Goal: Transaction & Acquisition: Purchase product/service

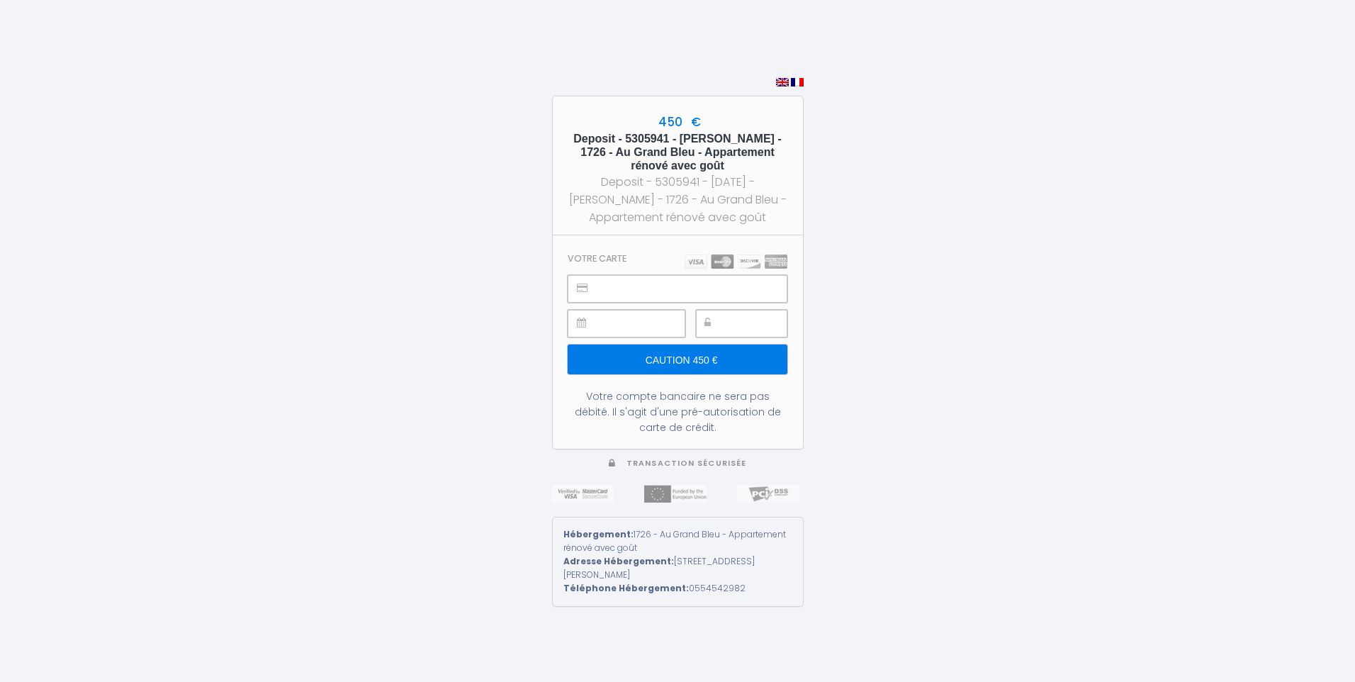
click at [674, 356] on input "Caution 450 €" at bounding box center [676, 359] width 219 height 30
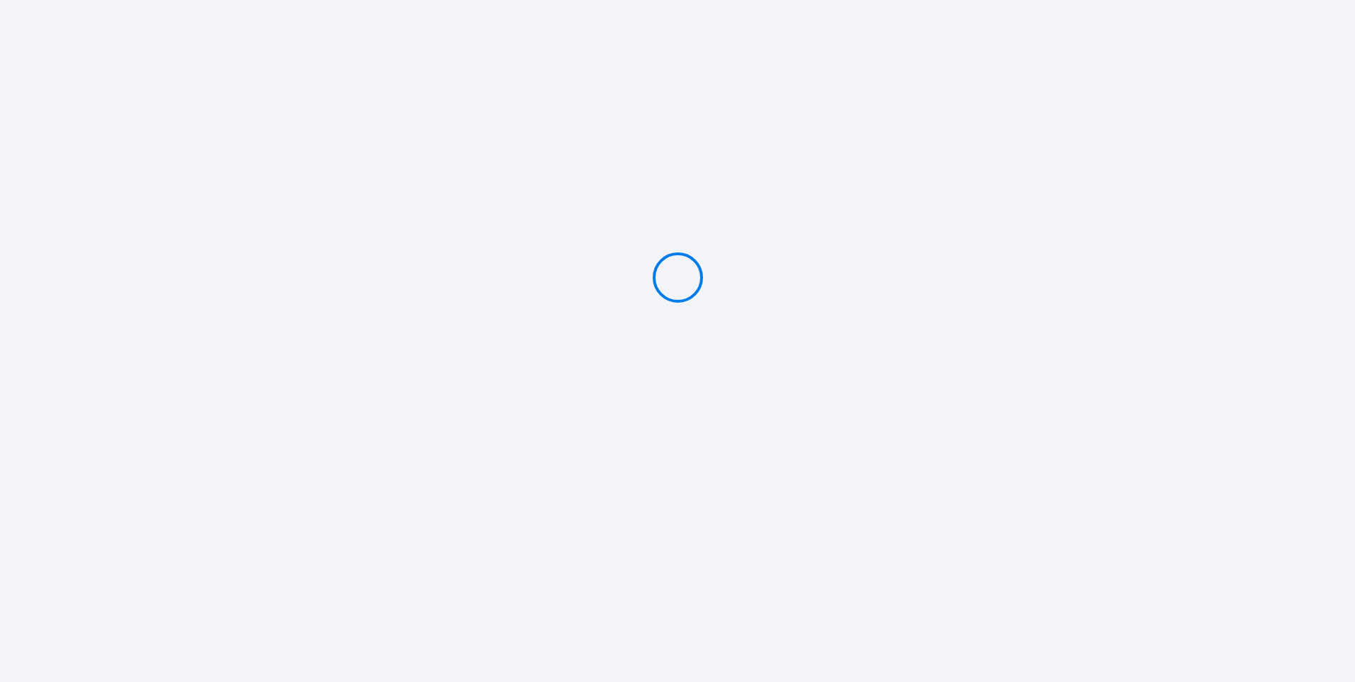
type input "Caution 450 €"
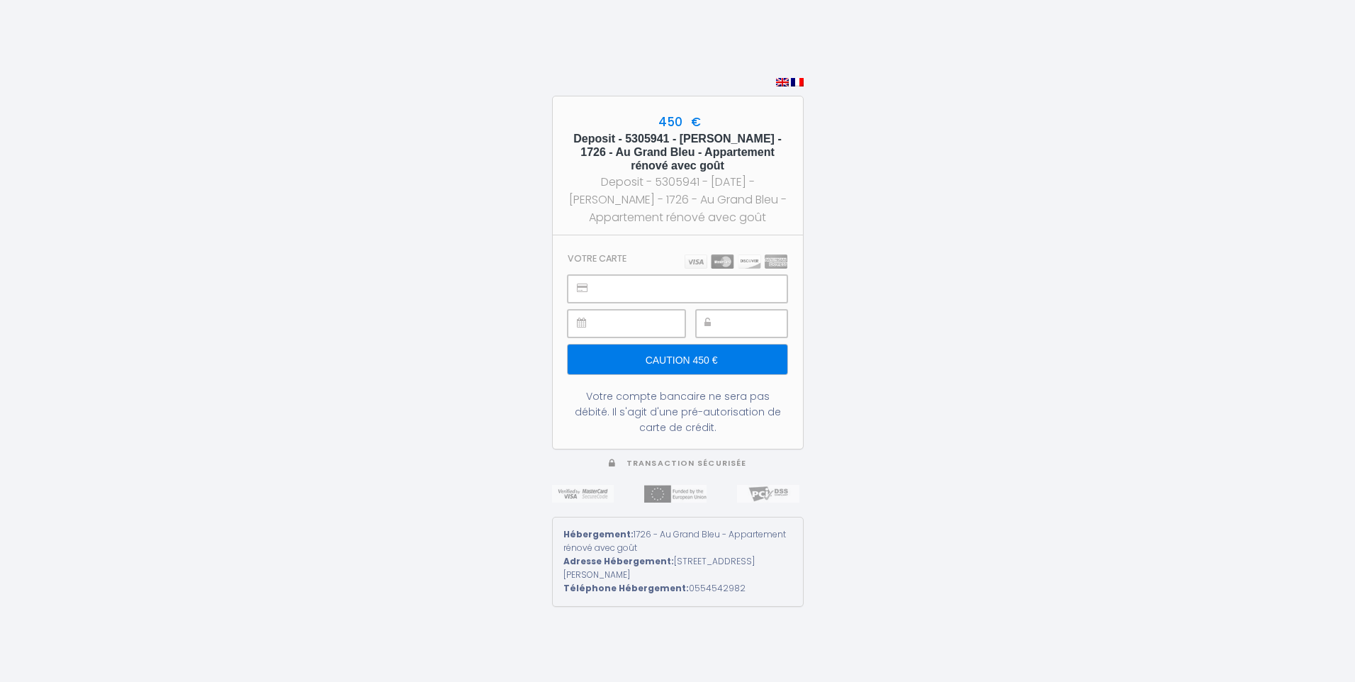
click at [726, 320] on div at bounding box center [741, 324] width 91 height 28
click at [681, 355] on input "Caution 450 €" at bounding box center [676, 359] width 219 height 30
